Goal: Find specific page/section: Find specific page/section

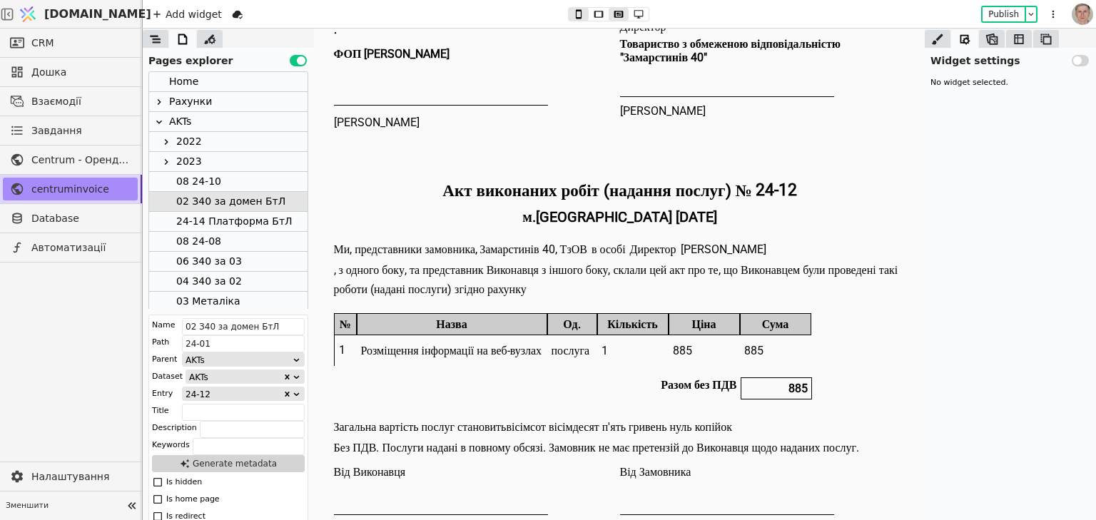
click at [157, 103] on icon at bounding box center [158, 101] width 11 height 11
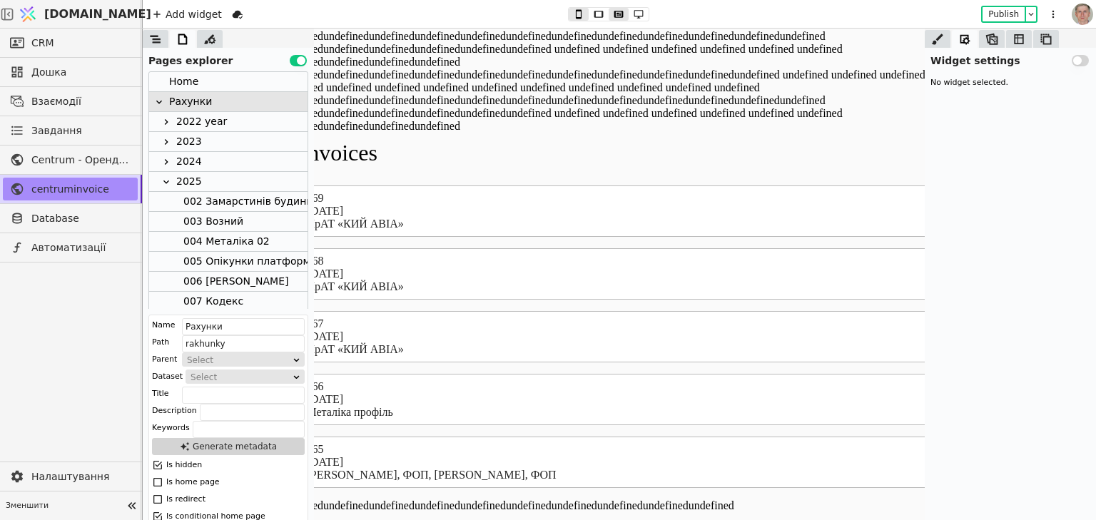
scroll to position [23, 0]
click at [166, 160] on icon at bounding box center [166, 161] width 11 height 11
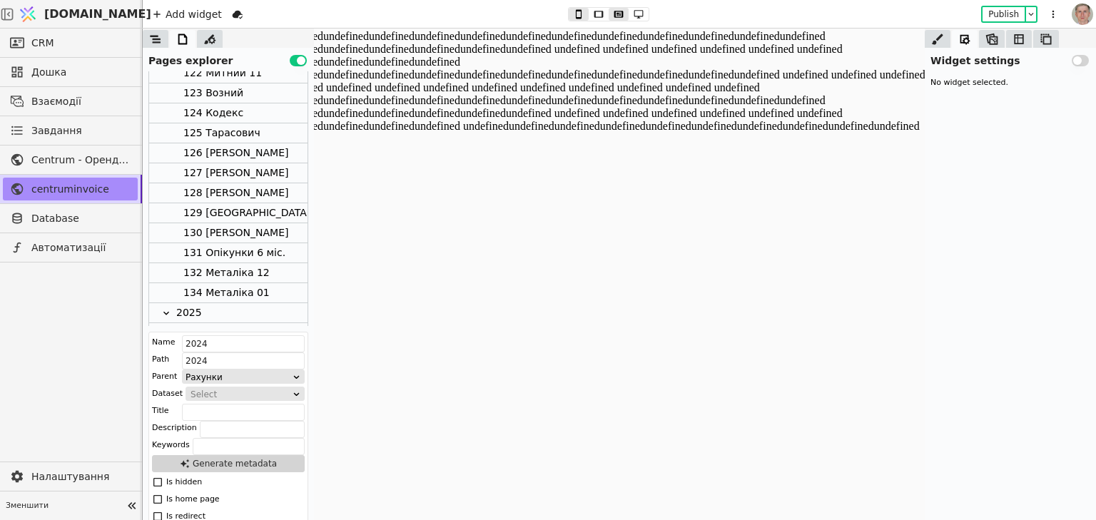
scroll to position [2653, 0]
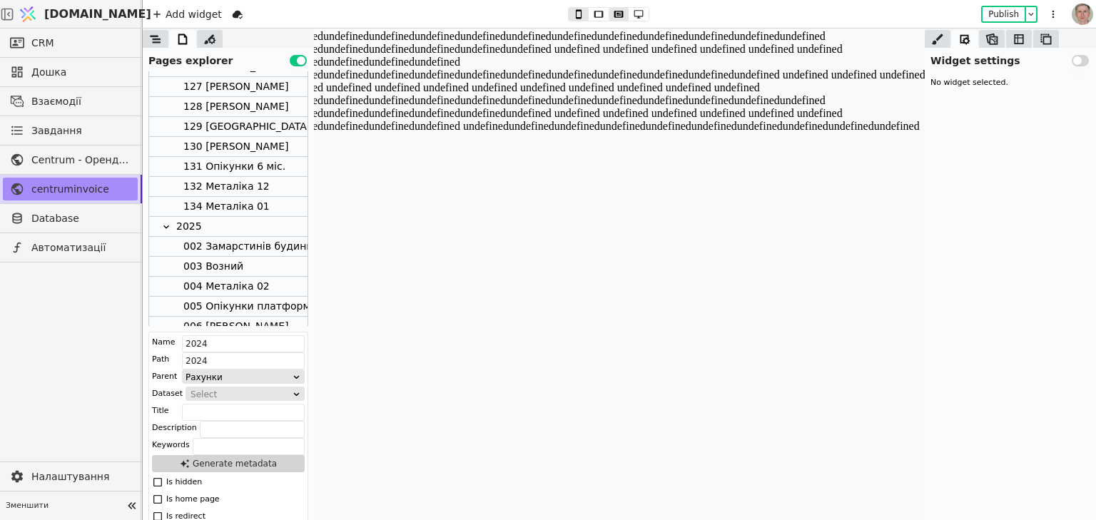
click at [168, 226] on icon at bounding box center [166, 227] width 6 height 4
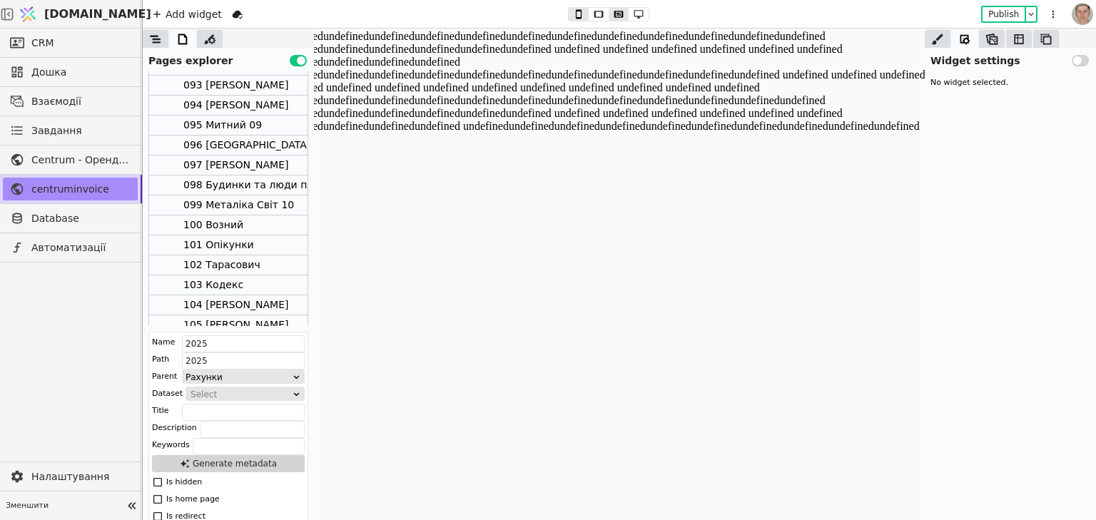
scroll to position [1918, 0]
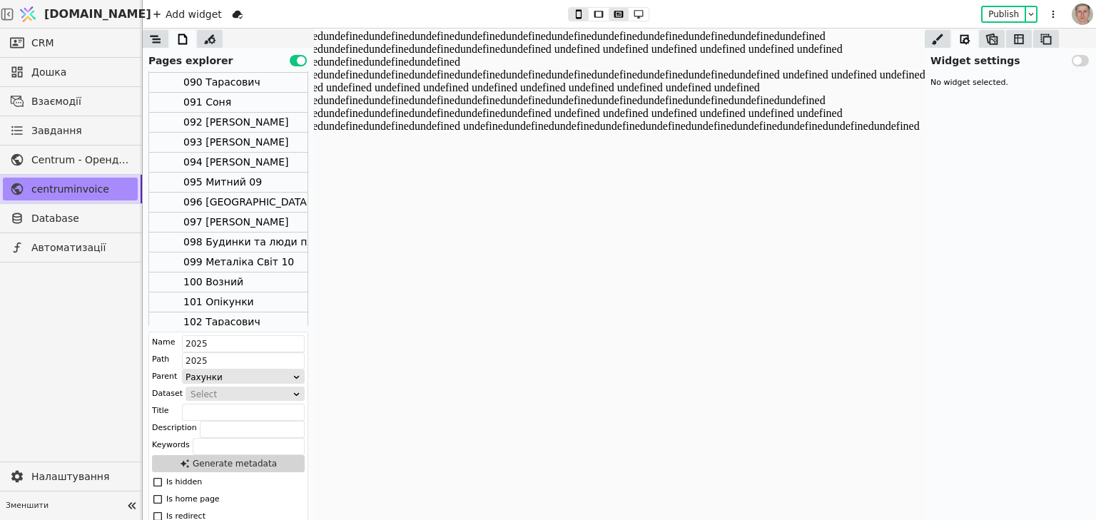
click at [254, 238] on div "098 Будинки та люди платфора 2024" at bounding box center [282, 242] width 198 height 19
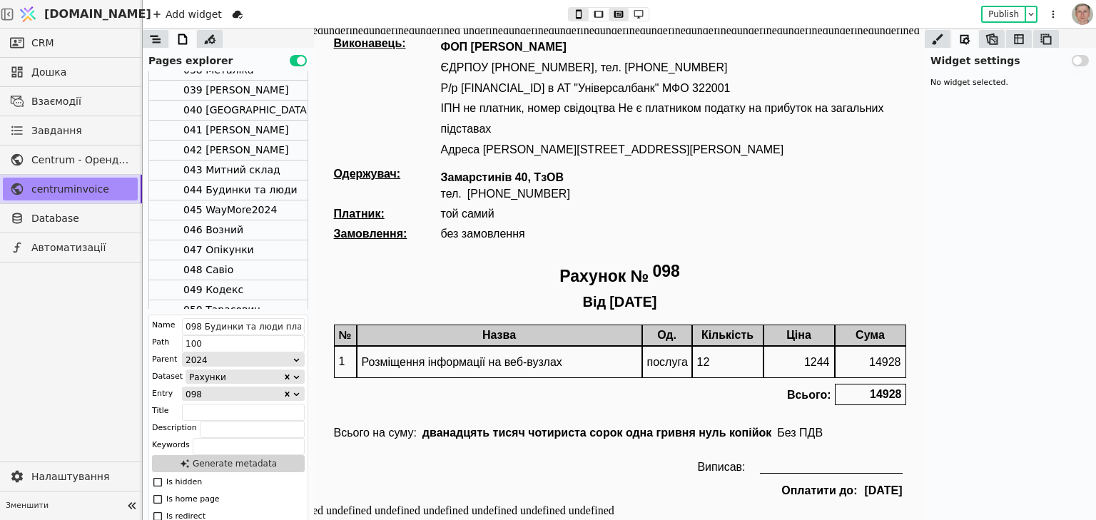
scroll to position [890, 0]
click at [260, 193] on div "044 Будинки та люди" at bounding box center [240, 190] width 114 height 19
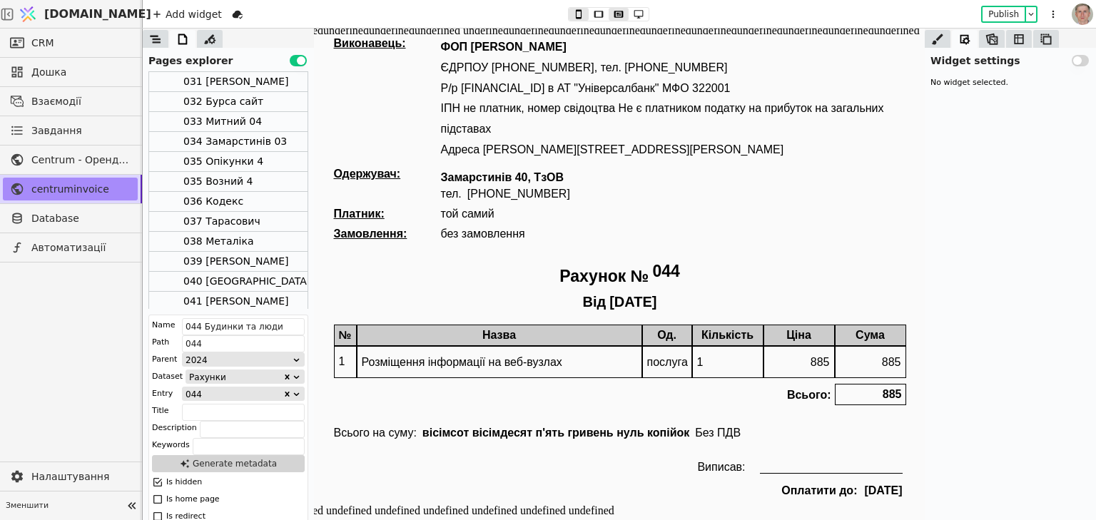
scroll to position [719, 0]
drag, startPoint x: 241, startPoint y: 140, endPoint x: 91, endPoint y: 136, distance: 149.9
click at [241, 140] on div "034 Замарстинів 03" at bounding box center [234, 142] width 103 height 19
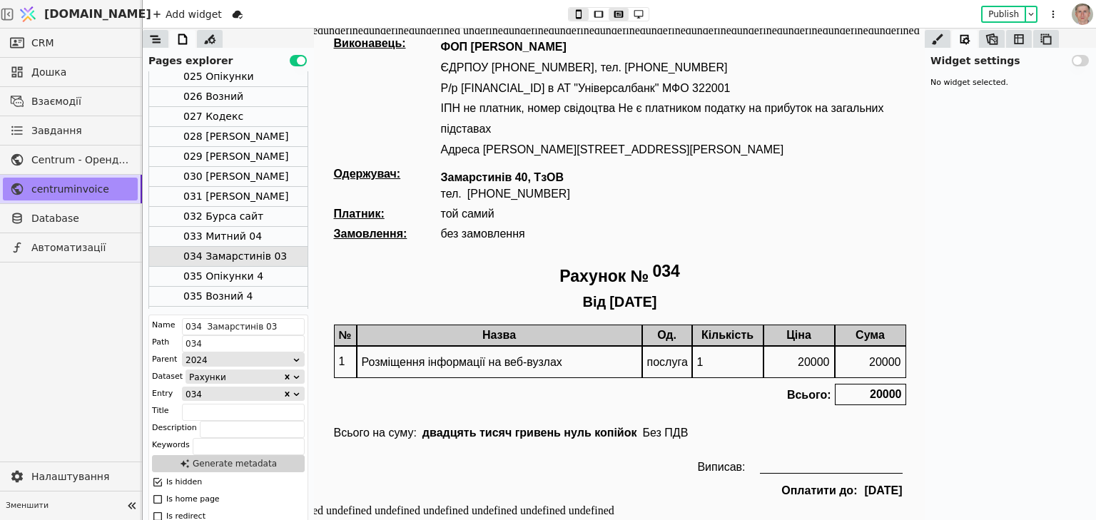
scroll to position [547, 0]
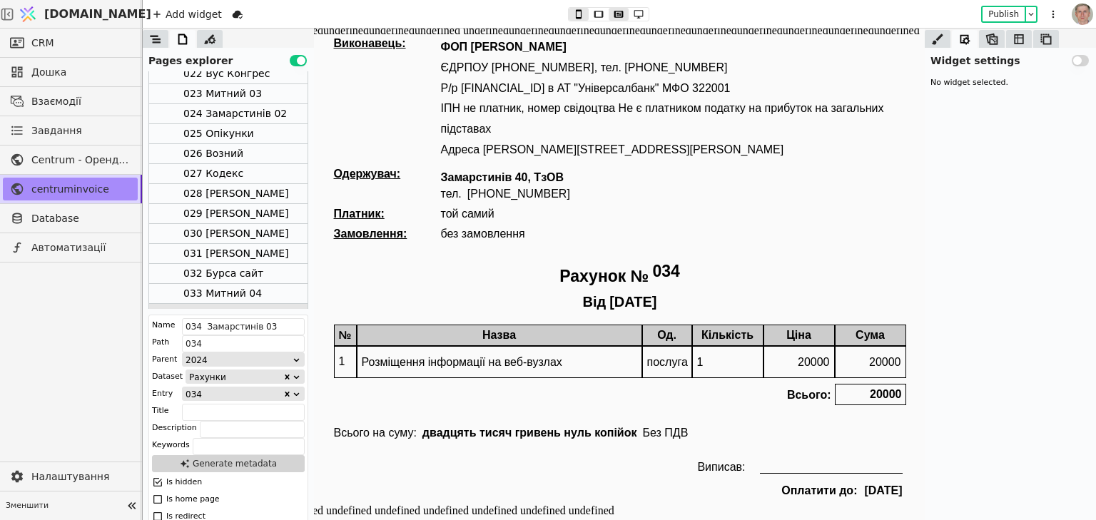
click at [249, 104] on div "024 Замарстинів 02" at bounding box center [234, 113] width 103 height 19
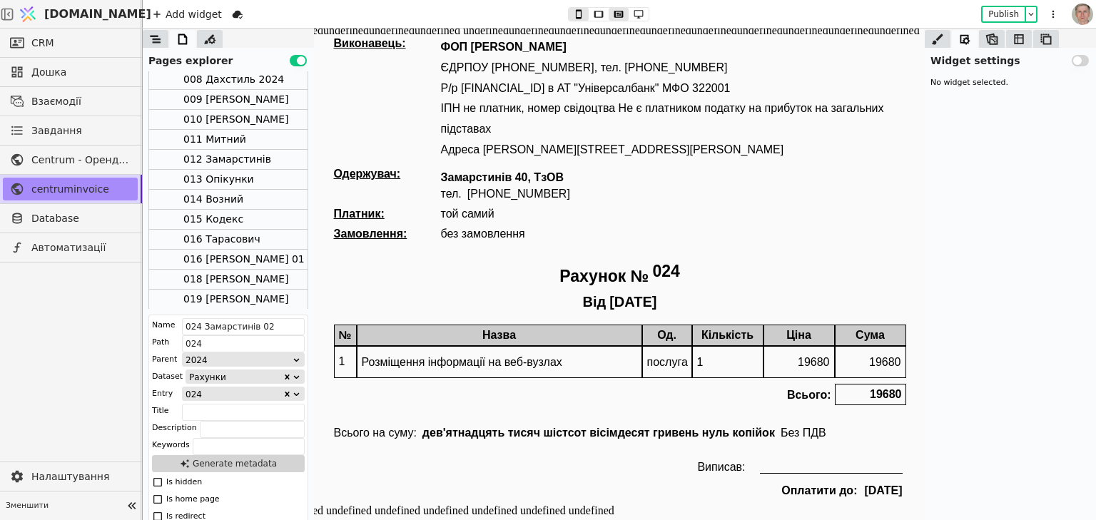
scroll to position [205, 0]
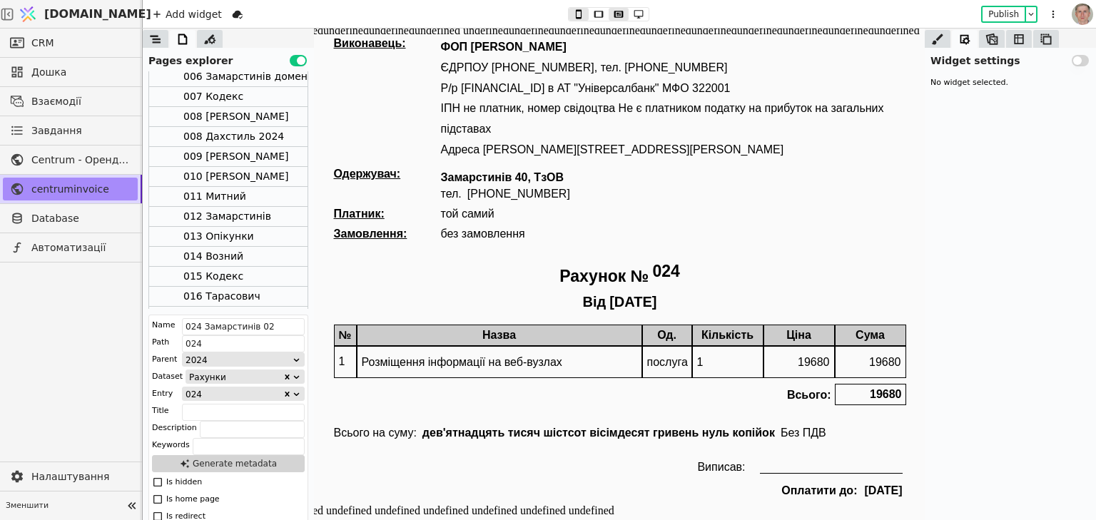
click at [258, 214] on div "012 Замарстинів" at bounding box center [227, 216] width 88 height 19
